Goal: Check status

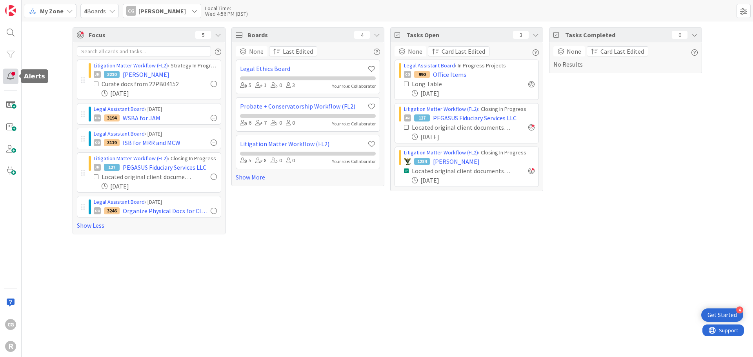
click at [13, 79] on div at bounding box center [11, 77] width 16 height 16
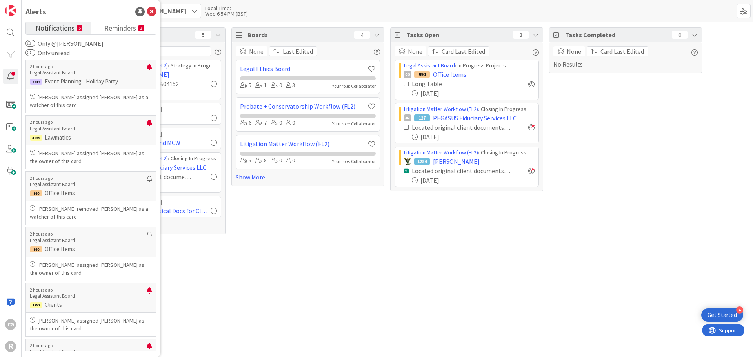
click at [285, 307] on div "Focus 5 Litigation Matter Workflow (FL2) › Strategy In Progress JM 3210 [PERSON…" at bounding box center [387, 190] width 731 height 336
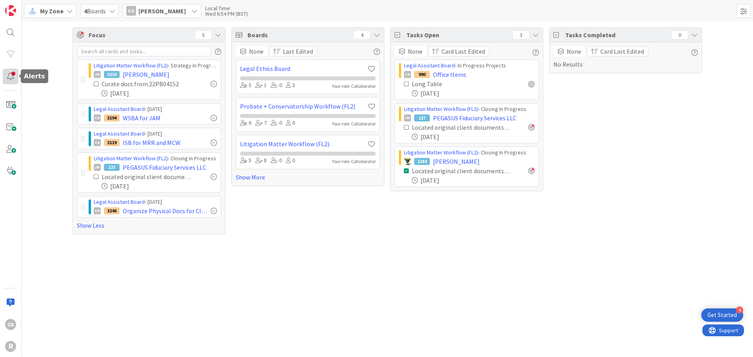
click at [11, 73] on div at bounding box center [11, 77] width 16 height 16
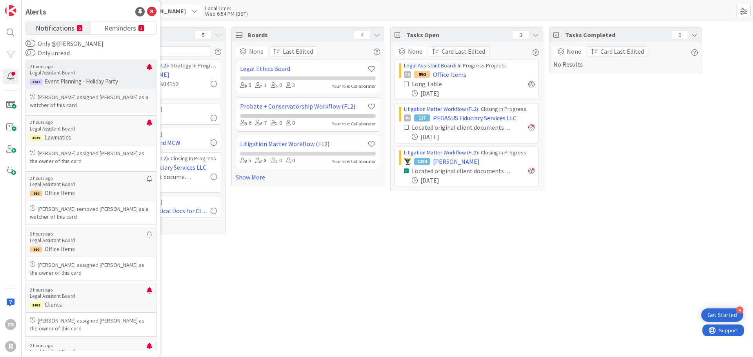
click at [88, 105] on p "[PERSON_NAME] assigned [PERSON_NAME] as a watcher of this card" at bounding box center [91, 101] width 122 height 16
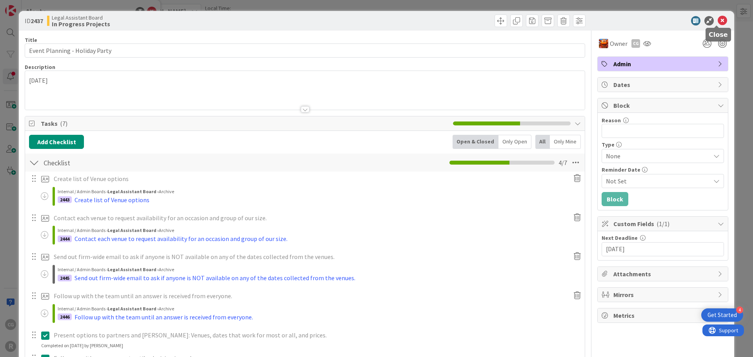
click at [718, 22] on icon at bounding box center [722, 20] width 9 height 9
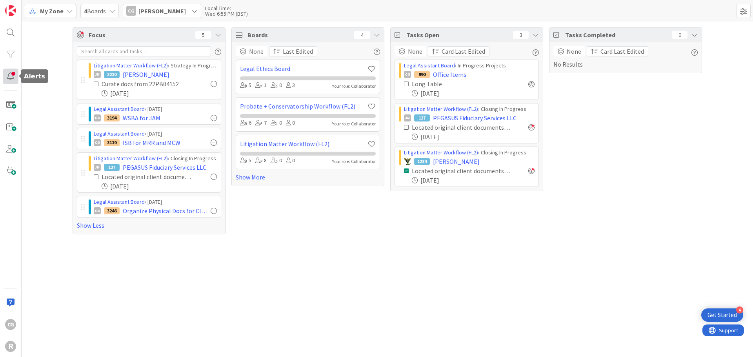
click at [9, 75] on div at bounding box center [11, 77] width 16 height 16
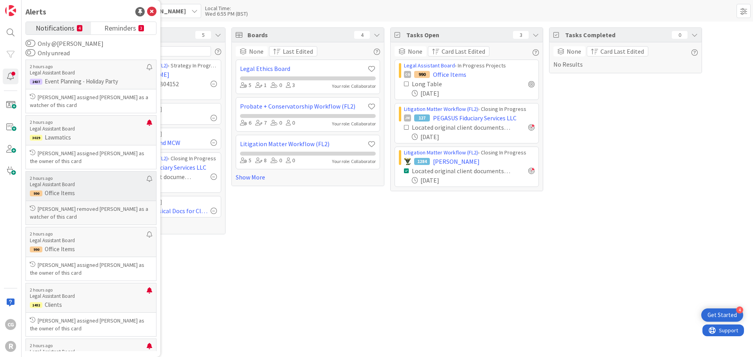
click at [99, 217] on p "[PERSON_NAME] removed [PERSON_NAME] as a watcher of this card" at bounding box center [91, 213] width 122 height 16
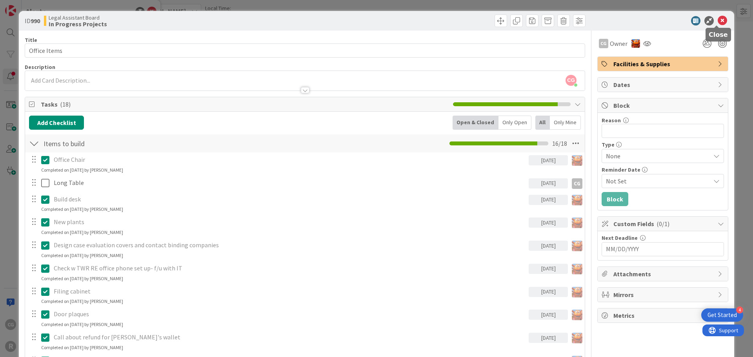
click at [720, 19] on icon at bounding box center [722, 20] width 9 height 9
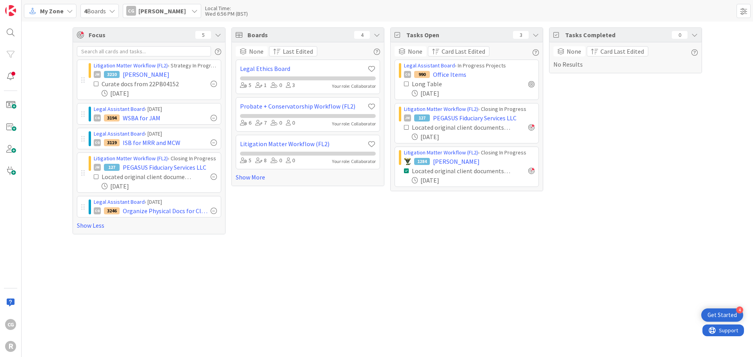
click at [54, 6] on span "My Zone" at bounding box center [52, 10] width 24 height 9
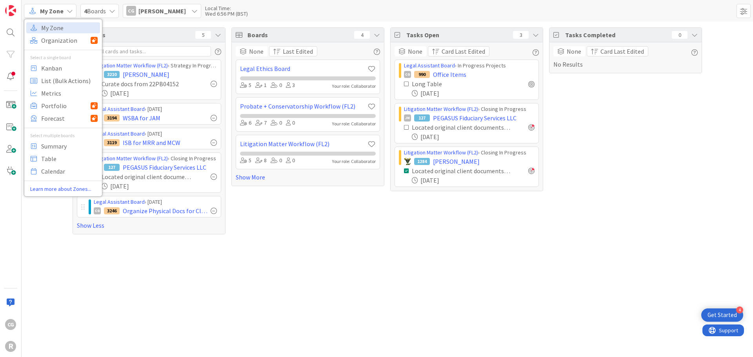
click at [279, 284] on div "Focus 5 Litigation Matter Workflow (FL2) › Strategy In Progress JM 3210 [PERSON…" at bounding box center [387, 190] width 731 height 336
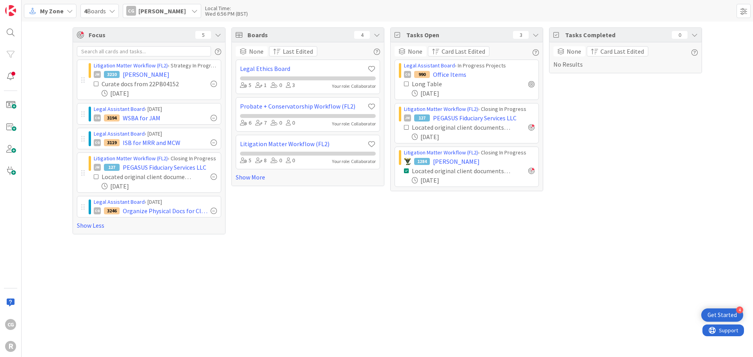
click at [334, 271] on div "Focus 5 Litigation Matter Workflow (FL2) › Strategy In Progress JM 3210 [PERSON…" at bounding box center [387, 190] width 731 height 336
